Goal: Task Accomplishment & Management: Use online tool/utility

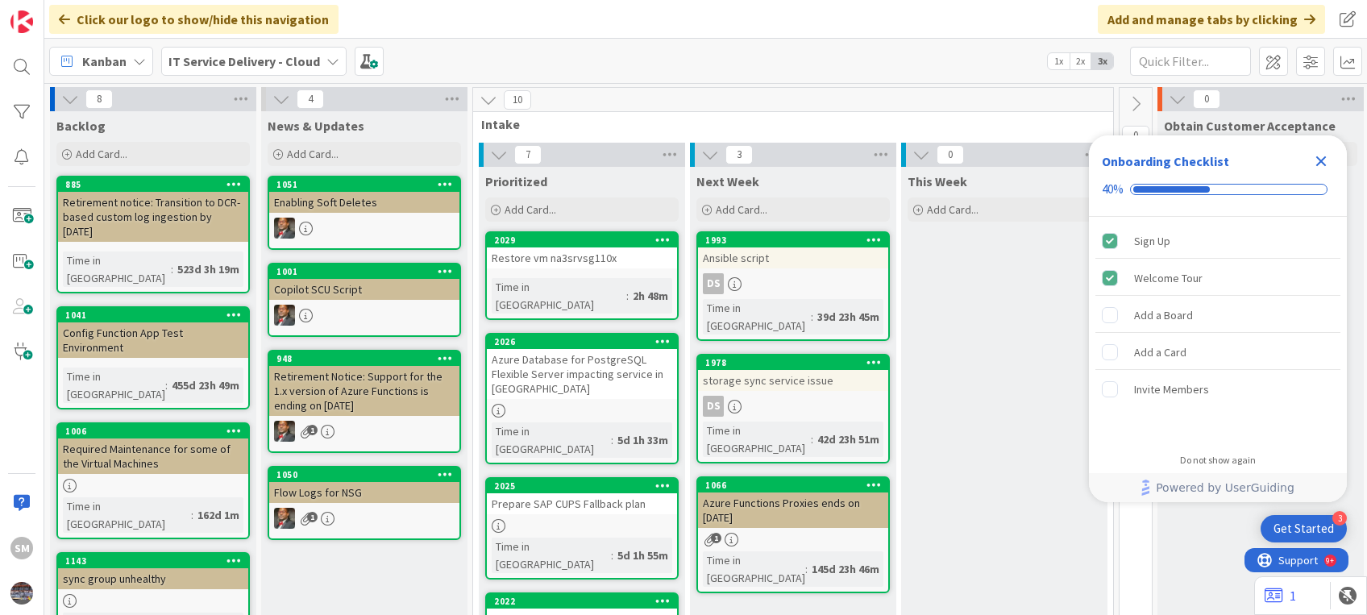
click at [1322, 155] on icon "Close Checklist" at bounding box center [1320, 161] width 19 height 19
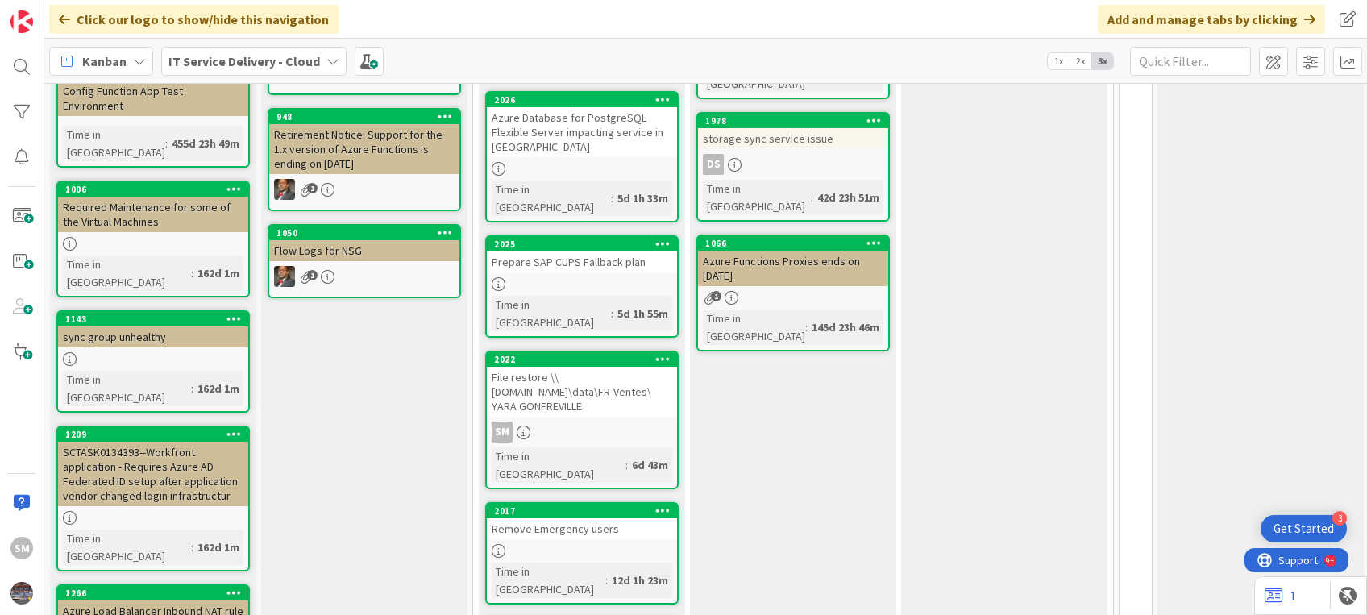
click at [570, 367] on div "File restore \\[DOMAIN_NAME]\data\FR-Ventes\ YARA GONFREVILLE" at bounding box center [582, 392] width 190 height 50
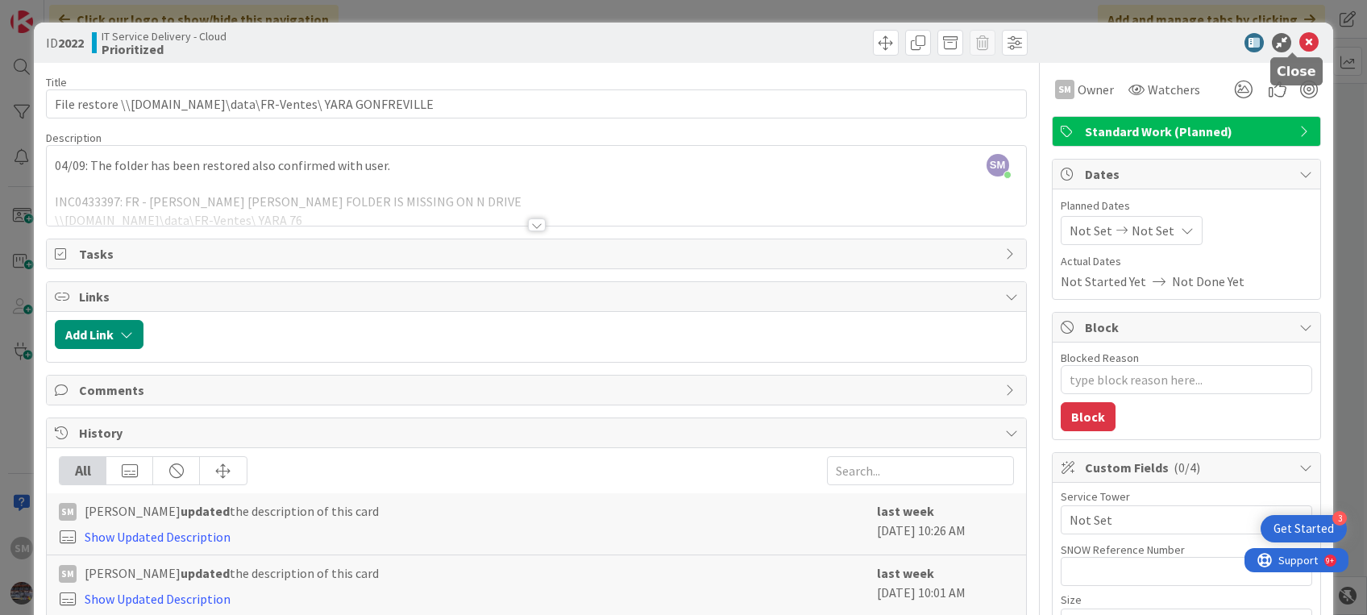
click at [1299, 43] on icon at bounding box center [1308, 42] width 19 height 19
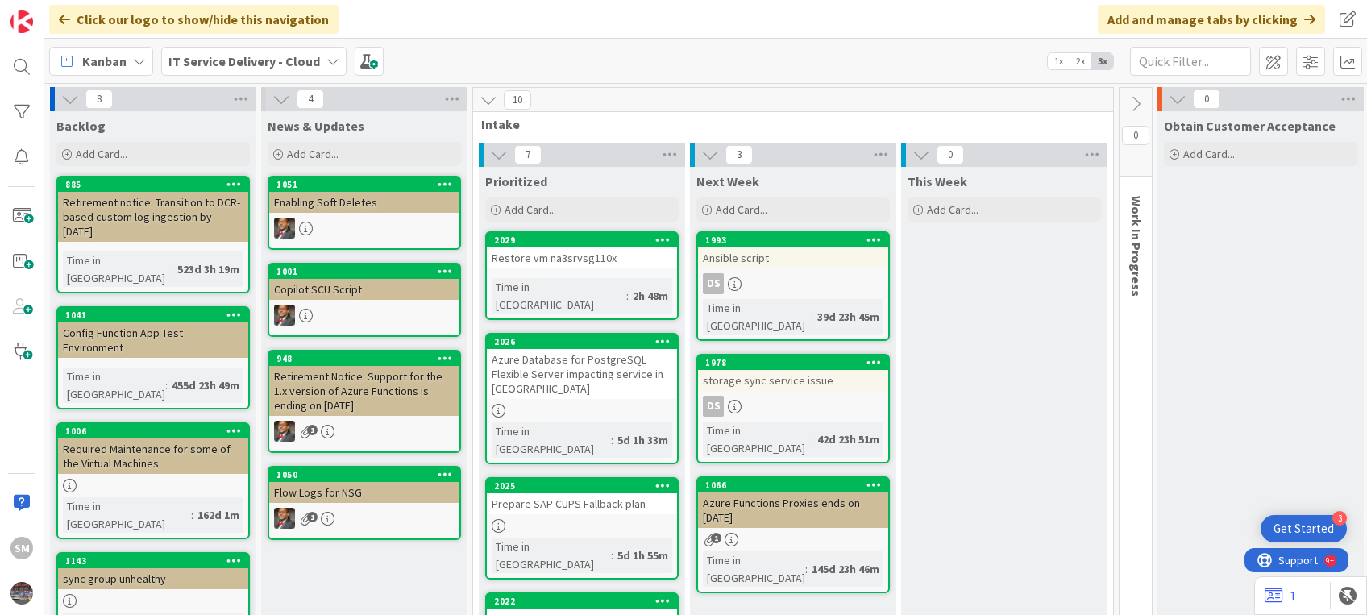
click at [882, 370] on div "storage sync service issue" at bounding box center [793, 380] width 190 height 21
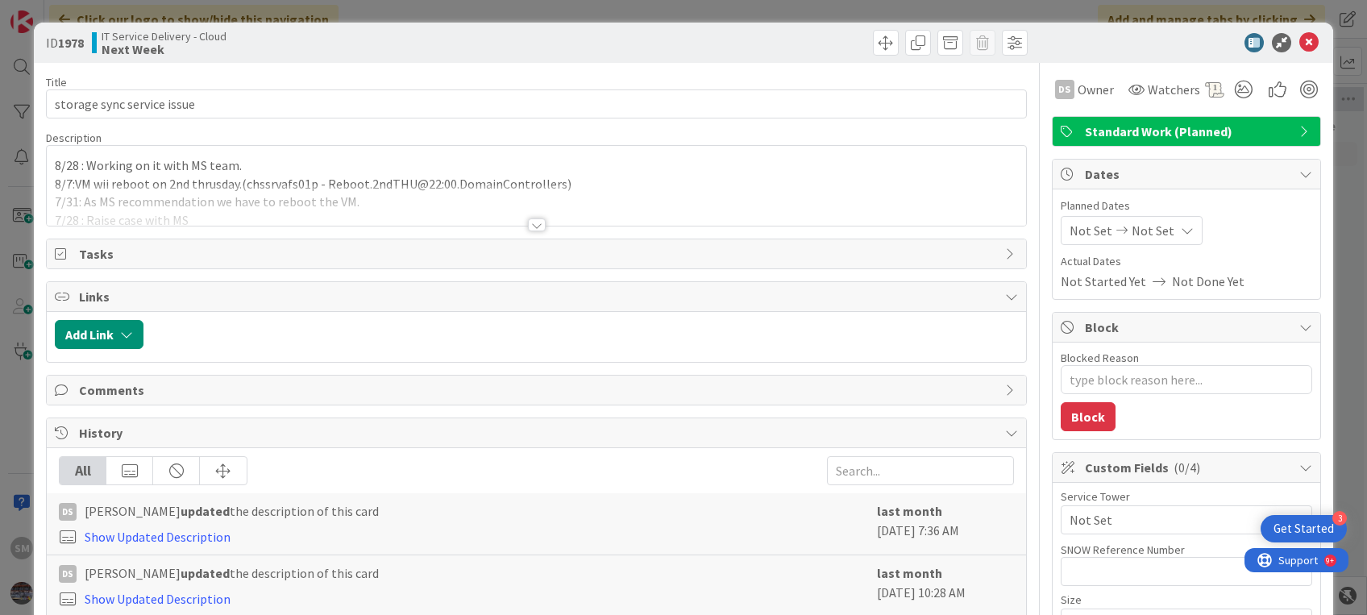
type textarea "x"
click at [1299, 45] on icon at bounding box center [1308, 42] width 19 height 19
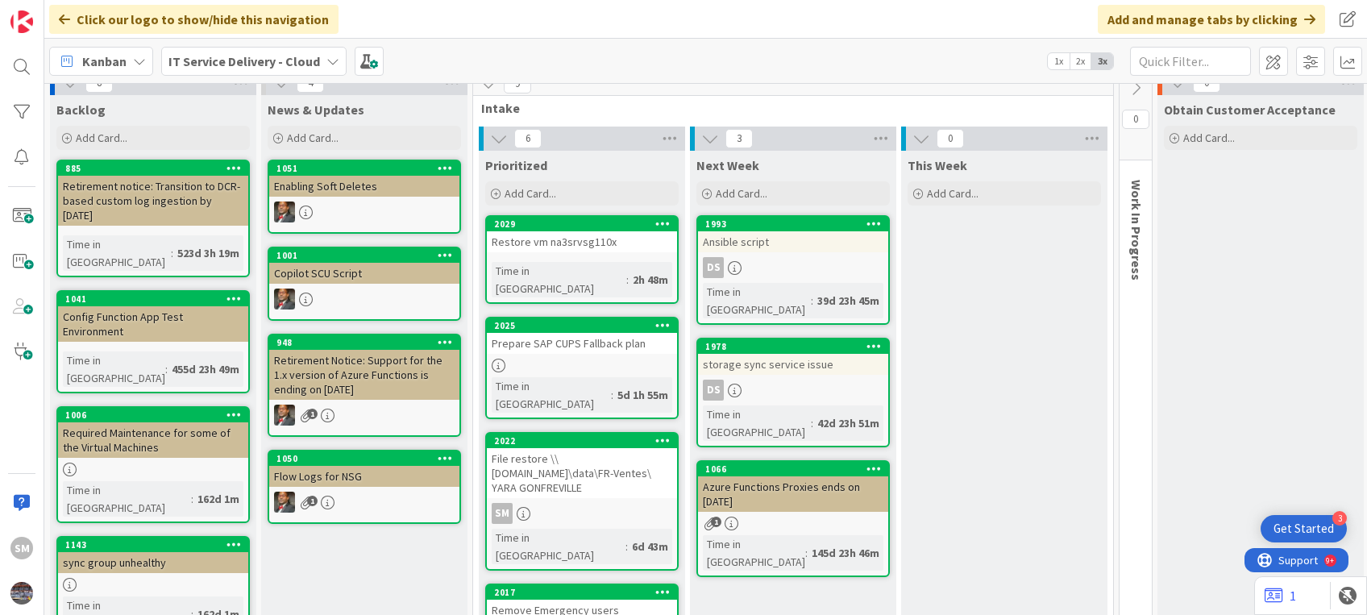
scroll to position [10, 0]
